Goal: Use online tool/utility: Utilize a website feature to perform a specific function

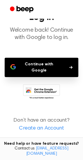
scroll to position [59, 0]
click at [45, 94] on icon at bounding box center [44, 93] width 28 height 10
click at [44, 68] on button "Continue with Google" at bounding box center [42, 67] width 74 height 19
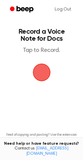
click at [41, 89] on span "button" at bounding box center [41, 72] width 33 height 33
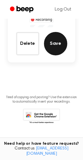
click at [66, 48] on button "Save" at bounding box center [55, 43] width 23 height 23
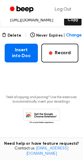
scroll to position [100, 0]
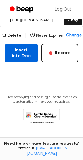
click at [19, 62] on button "Insert into Doc" at bounding box center [21, 53] width 33 height 19
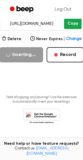
click at [69, 29] on button "Copy" at bounding box center [72, 23] width 17 height 11
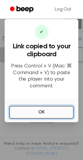
click at [46, 119] on button "OK" at bounding box center [41, 112] width 65 height 13
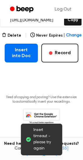
scroll to position [117, 0]
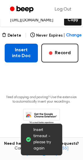
click at [18, 62] on button "Insert into Doc" at bounding box center [21, 53] width 33 height 19
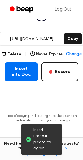
scroll to position [88, 0]
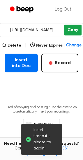
click at [71, 35] on button "Copy" at bounding box center [72, 30] width 17 height 11
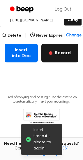
scroll to position [117, 0]
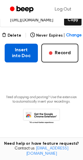
click at [11, 62] on button "Insert into Doc" at bounding box center [21, 53] width 33 height 19
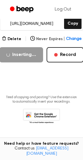
click at [80, 42] on span "Change" at bounding box center [73, 39] width 15 height 6
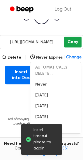
scroll to position [105, 0]
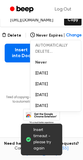
click at [42, 134] on span "Insert timeout - please try again" at bounding box center [46, 139] width 24 height 25
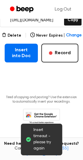
click at [68, 115] on main "Insert timeout - please try again Your Recording is Ready Copy the link and pas…" at bounding box center [41, 21] width 83 height 239
